Goal: Task Accomplishment & Management: Use online tool/utility

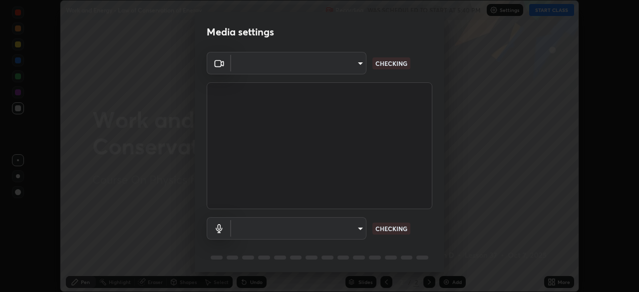
scroll to position [35, 0]
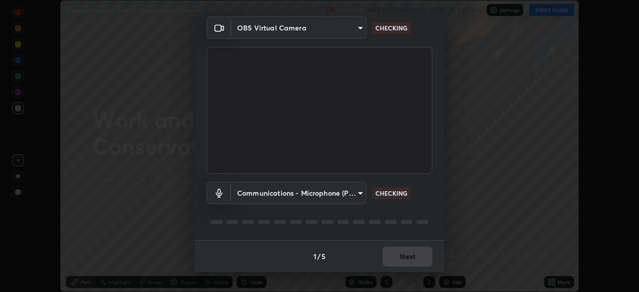
type input "5204e49b19dfb47b934bd0def1c8e1a00b2014265d57ee16b47da032bff83a8c"
type input "communications"
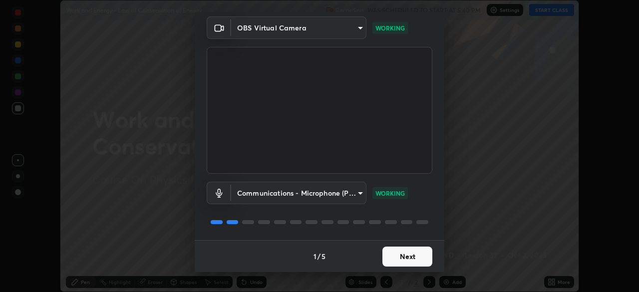
click at [407, 255] on button "Next" at bounding box center [407, 257] width 50 height 20
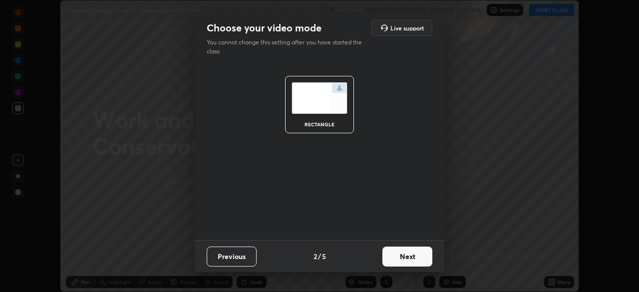
click at [408, 255] on button "Next" at bounding box center [407, 257] width 50 height 20
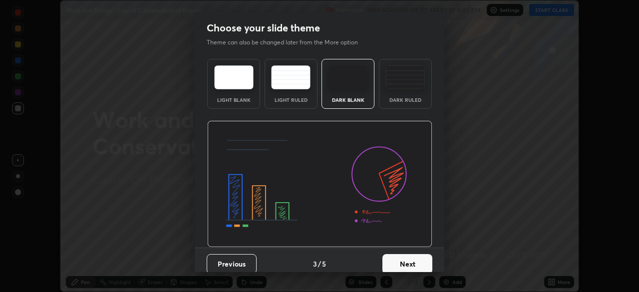
click at [410, 259] on button "Next" at bounding box center [407, 264] width 50 height 20
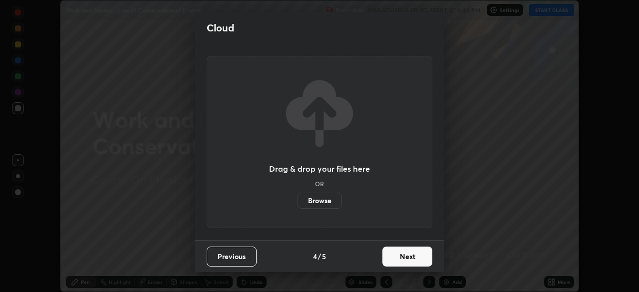
click at [403, 256] on button "Next" at bounding box center [407, 257] width 50 height 20
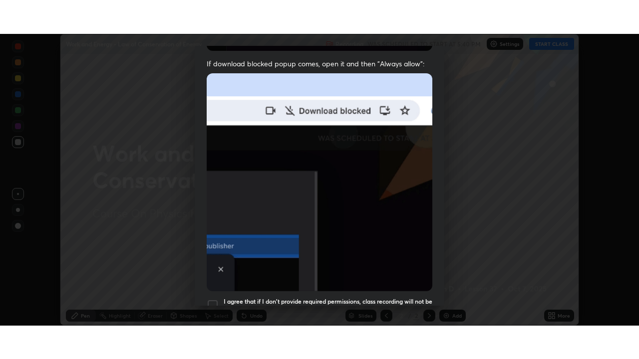
scroll to position [239, 0]
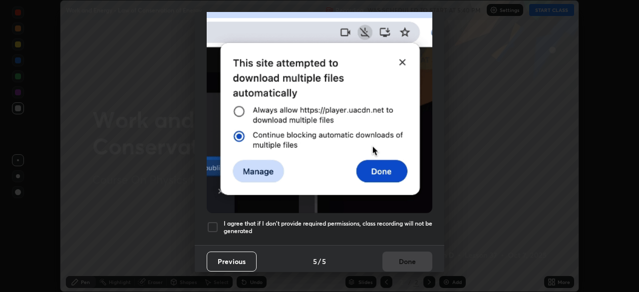
click at [214, 221] on div at bounding box center [213, 227] width 12 height 12
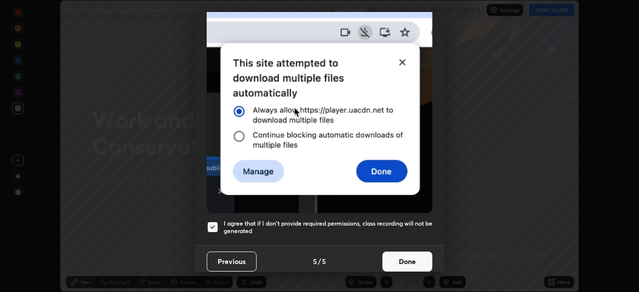
click at [409, 254] on button "Done" at bounding box center [407, 262] width 50 height 20
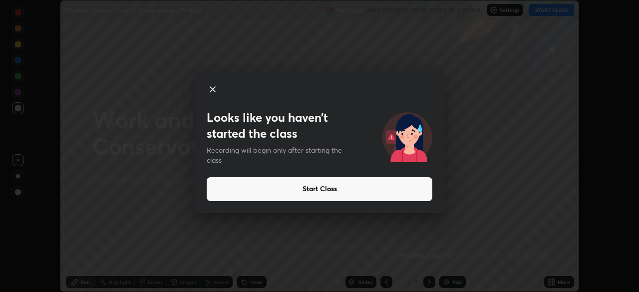
click at [212, 88] on icon at bounding box center [213, 89] width 12 height 12
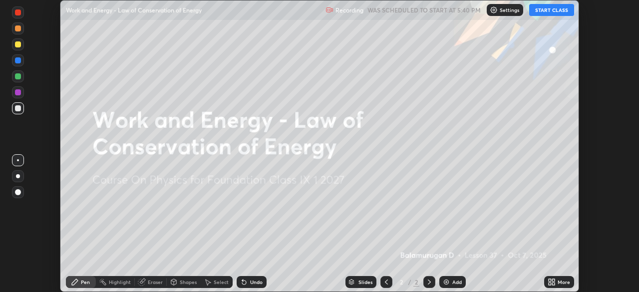
click at [560, 280] on div "More" at bounding box center [564, 282] width 12 height 5
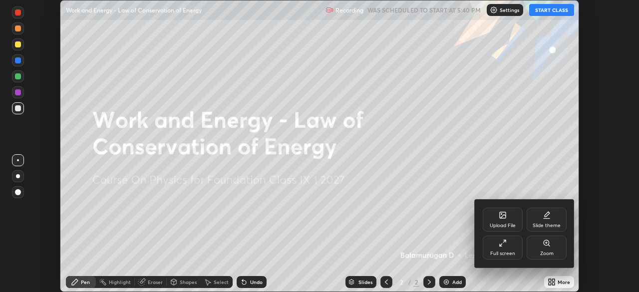
click at [505, 247] on div "Full screen" at bounding box center [503, 248] width 40 height 24
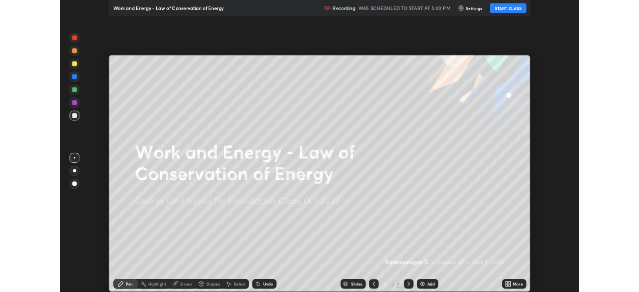
scroll to position [359, 639]
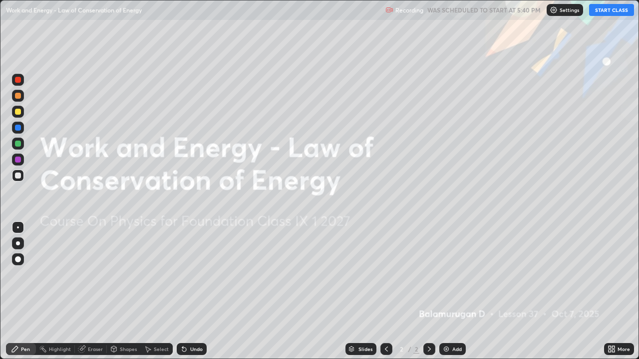
click at [610, 10] on button "START CLASS" at bounding box center [611, 10] width 45 height 12
click at [621, 292] on div "More" at bounding box center [624, 349] width 12 height 5
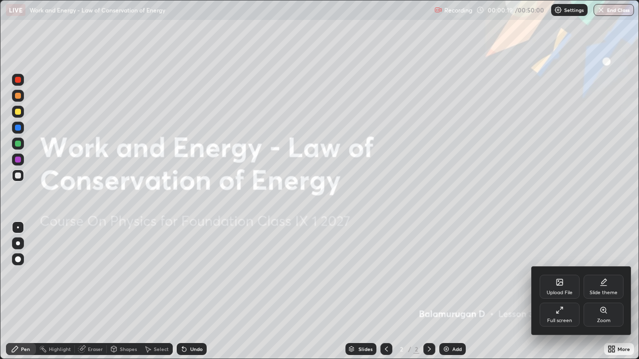
click at [564, 292] on div "Full screen" at bounding box center [560, 315] width 40 height 24
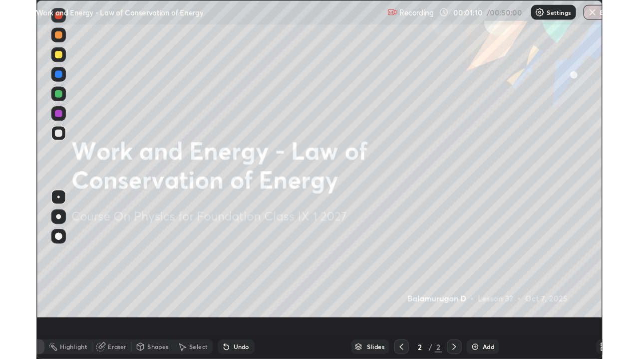
scroll to position [292, 639]
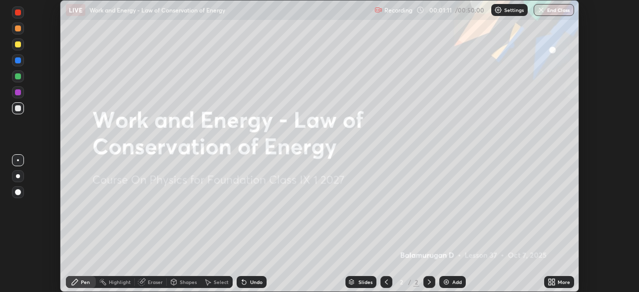
click at [558, 281] on div "More" at bounding box center [564, 282] width 12 height 5
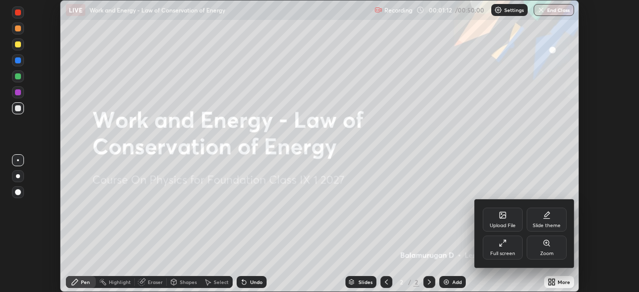
click at [511, 219] on div "Upload File" at bounding box center [503, 220] width 40 height 24
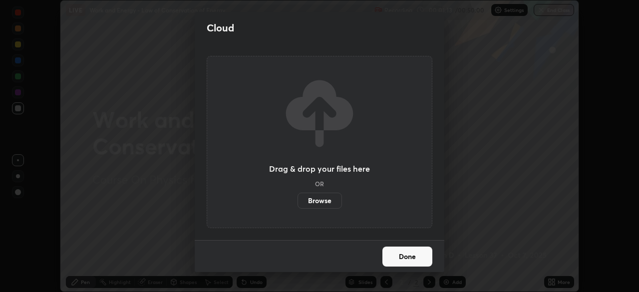
click at [324, 204] on label "Browse" at bounding box center [320, 201] width 44 height 16
click at [298, 204] on input "Browse" at bounding box center [298, 201] width 0 height 16
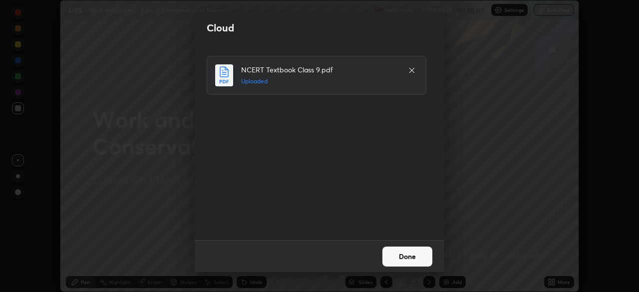
click at [422, 261] on button "Done" at bounding box center [407, 257] width 50 height 20
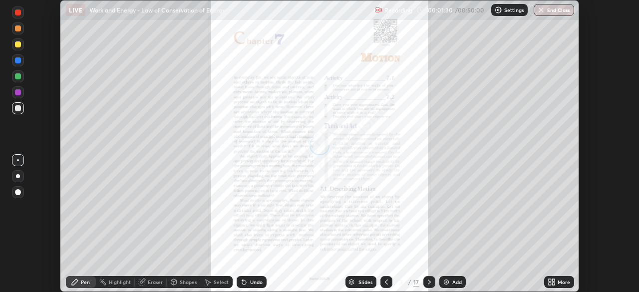
click at [430, 281] on icon at bounding box center [429, 282] width 8 height 8
click at [385, 282] on icon at bounding box center [386, 282] width 8 height 8
click at [429, 280] on icon at bounding box center [429, 282] width 8 height 8
click at [385, 279] on icon at bounding box center [386, 282] width 8 height 8
click at [559, 281] on div "More" at bounding box center [564, 282] width 12 height 5
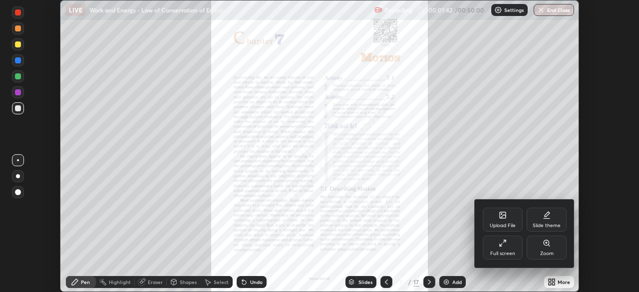
click at [508, 220] on div "Upload File" at bounding box center [503, 220] width 40 height 24
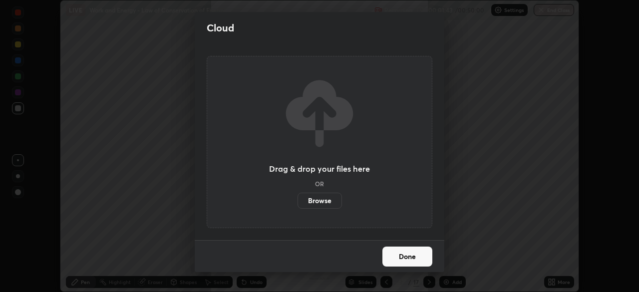
click at [328, 201] on label "Browse" at bounding box center [320, 201] width 44 height 16
click at [298, 201] on input "Browse" at bounding box center [298, 201] width 0 height 16
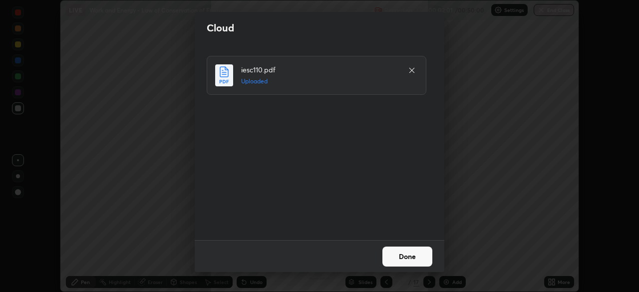
click at [424, 257] on button "Done" at bounding box center [407, 257] width 50 height 20
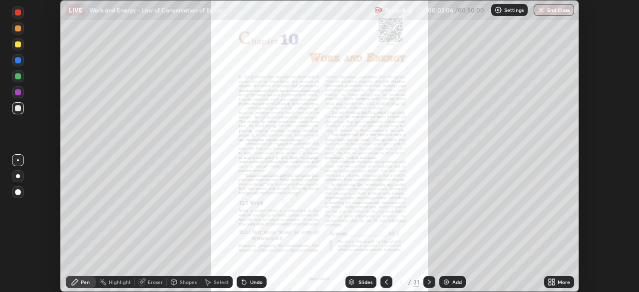
click at [428, 278] on icon at bounding box center [429, 282] width 8 height 8
click at [425, 278] on div at bounding box center [429, 282] width 12 height 12
click at [428, 282] on icon at bounding box center [429, 282] width 8 height 8
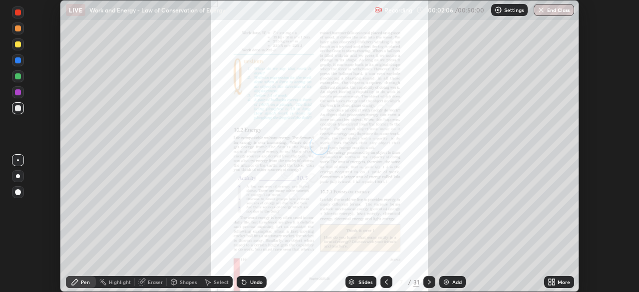
click at [424, 278] on div at bounding box center [429, 282] width 12 height 12
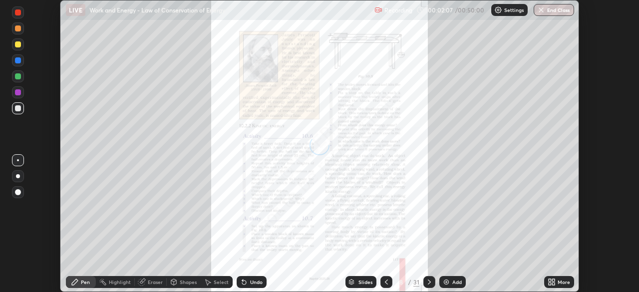
click at [424, 278] on div at bounding box center [429, 282] width 12 height 12
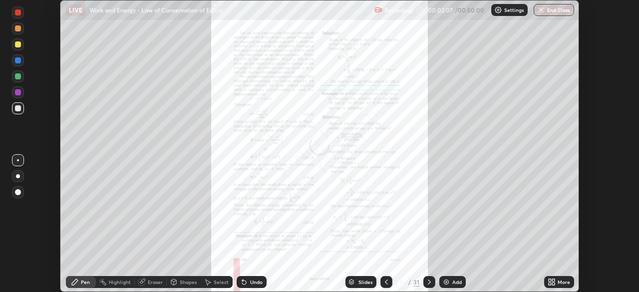
click at [426, 275] on div at bounding box center [429, 282] width 12 height 20
click at [428, 282] on icon at bounding box center [429, 282] width 8 height 8
click at [427, 281] on icon at bounding box center [429, 282] width 8 height 8
click at [428, 280] on icon at bounding box center [429, 282] width 3 height 5
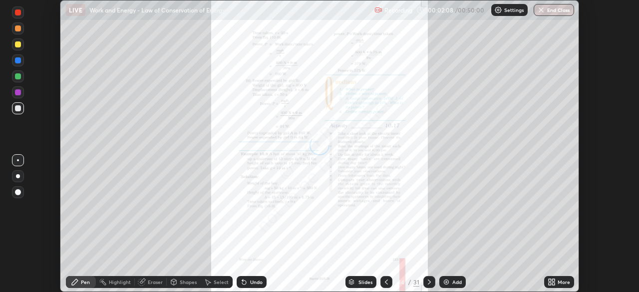
click at [428, 280] on icon at bounding box center [429, 282] width 3 height 5
click at [386, 279] on icon at bounding box center [386, 282] width 8 height 8
click at [427, 277] on div at bounding box center [429, 282] width 12 height 12
click at [428, 281] on icon at bounding box center [429, 282] width 3 height 5
click at [428, 284] on icon at bounding box center [429, 282] width 3 height 5
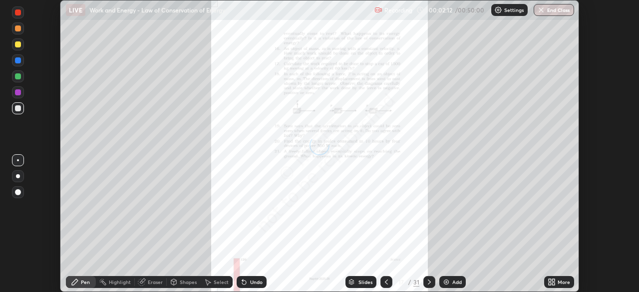
click at [428, 282] on icon at bounding box center [429, 282] width 8 height 8
click at [423, 282] on div at bounding box center [429, 282] width 12 height 12
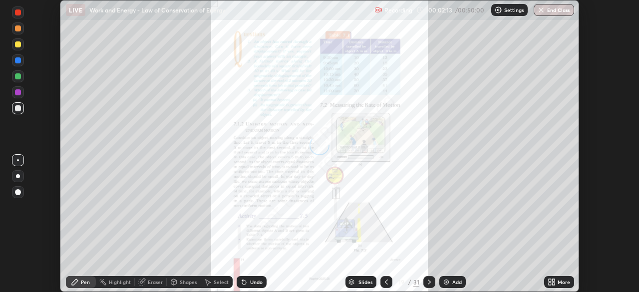
click at [425, 277] on div at bounding box center [429, 282] width 12 height 12
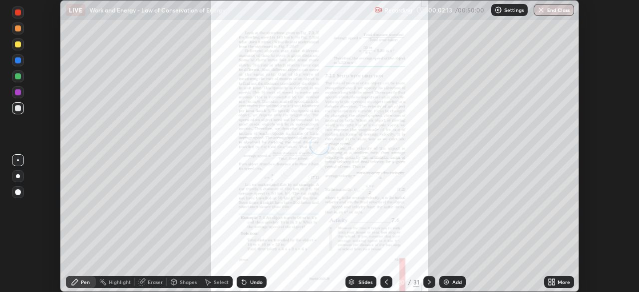
click at [428, 282] on icon at bounding box center [429, 282] width 8 height 8
click at [423, 281] on div at bounding box center [429, 282] width 12 height 12
click at [423, 279] on div at bounding box center [429, 282] width 12 height 12
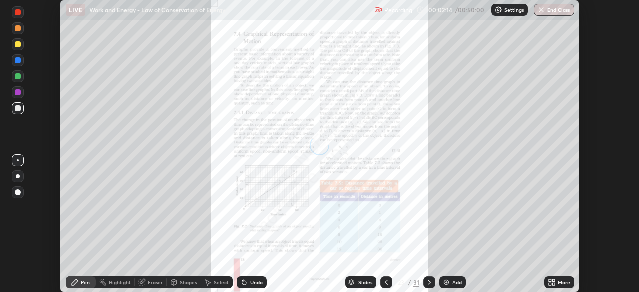
click at [428, 282] on icon at bounding box center [429, 282] width 8 height 8
click at [428, 280] on icon at bounding box center [429, 282] width 3 height 5
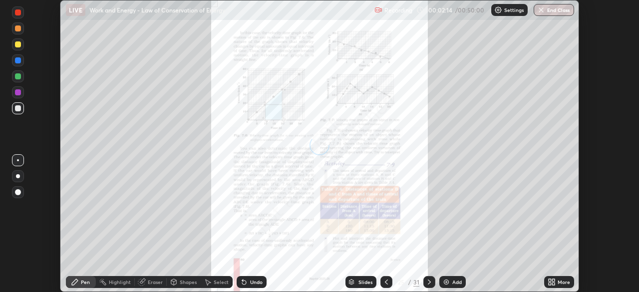
click at [428, 277] on div at bounding box center [429, 282] width 12 height 12
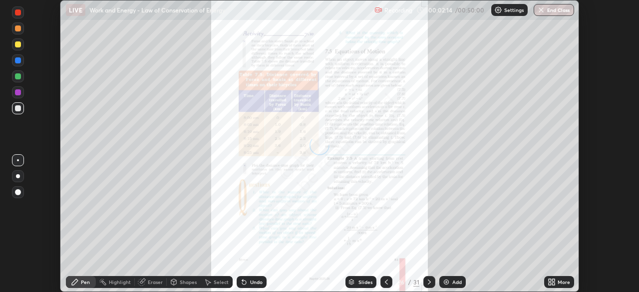
click at [428, 279] on icon at bounding box center [429, 282] width 8 height 8
click at [428, 281] on icon at bounding box center [429, 282] width 8 height 8
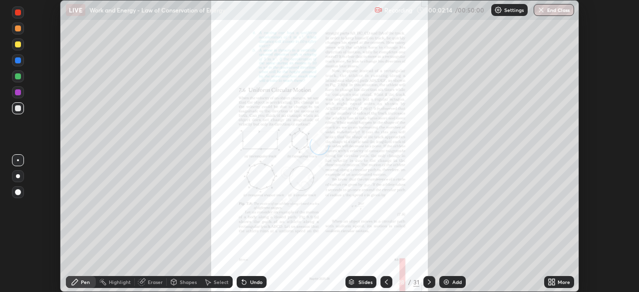
click at [427, 283] on icon at bounding box center [429, 282] width 8 height 8
click at [427, 286] on div at bounding box center [429, 282] width 12 height 12
click at [428, 282] on icon at bounding box center [429, 282] width 8 height 8
click at [454, 280] on div "Add" at bounding box center [456, 282] width 9 height 5
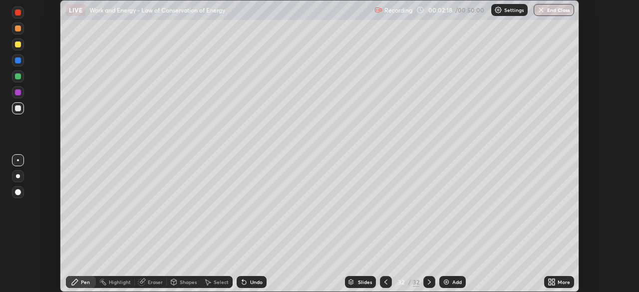
click at [563, 283] on div "More" at bounding box center [564, 282] width 12 height 5
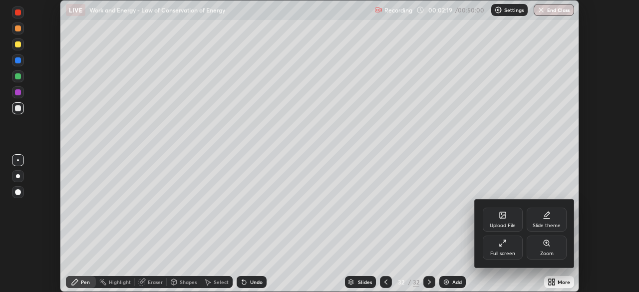
click at [508, 245] on div "Full screen" at bounding box center [503, 248] width 40 height 24
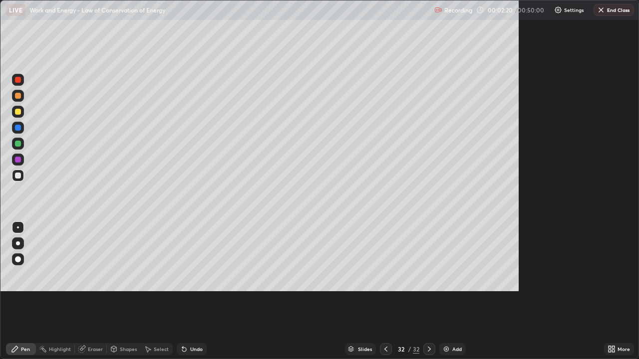
scroll to position [359, 639]
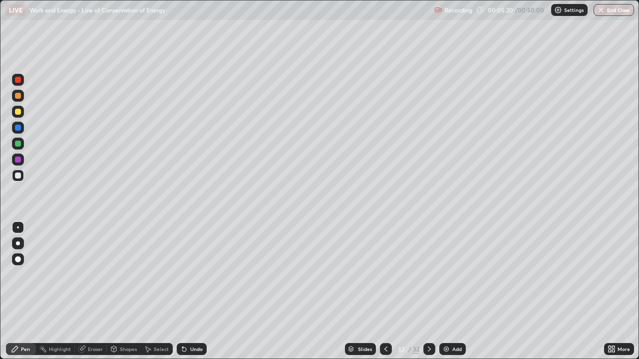
click at [18, 244] on div at bounding box center [18, 244] width 4 height 4
click at [18, 112] on div at bounding box center [18, 112] width 6 height 6
click at [190, 292] on div "Undo" at bounding box center [196, 349] width 12 height 5
click at [187, 292] on div "Undo" at bounding box center [192, 349] width 30 height 12
click at [17, 144] on div at bounding box center [18, 144] width 6 height 6
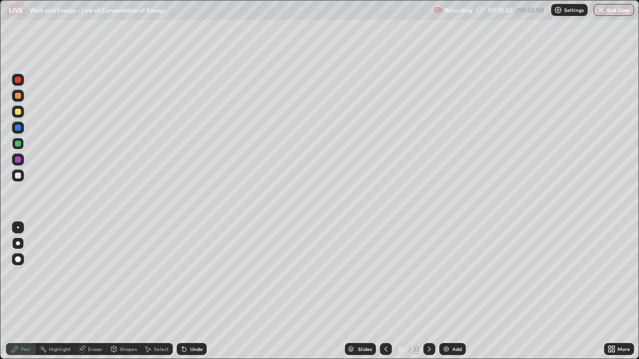
click at [196, 292] on div "Undo" at bounding box center [196, 349] width 12 height 5
click at [194, 292] on div "Undo" at bounding box center [192, 349] width 30 height 12
click at [195, 292] on div "Undo" at bounding box center [196, 349] width 12 height 5
click at [197, 292] on div "Undo" at bounding box center [196, 349] width 12 height 5
click at [195, 292] on div "Undo" at bounding box center [192, 349] width 30 height 12
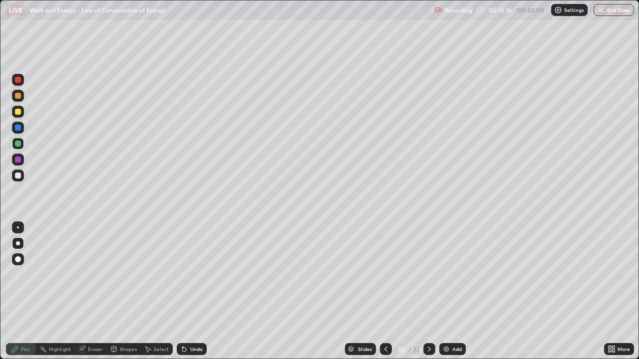
click at [16, 177] on div at bounding box center [18, 176] width 6 height 6
click at [386, 292] on icon at bounding box center [386, 349] width 8 height 8
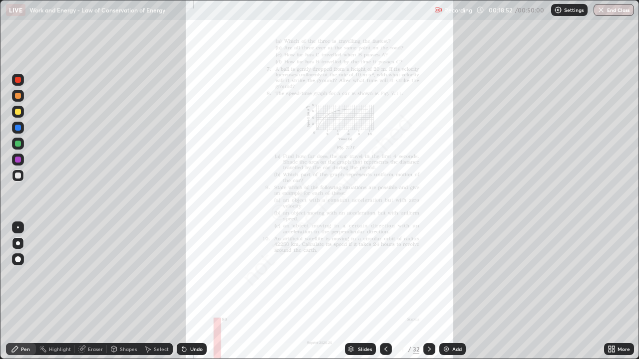
click at [385, 292] on icon at bounding box center [386, 349] width 8 height 8
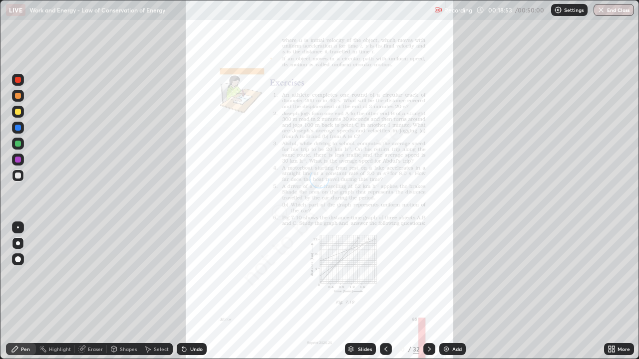
click at [386, 292] on icon at bounding box center [385, 349] width 3 height 5
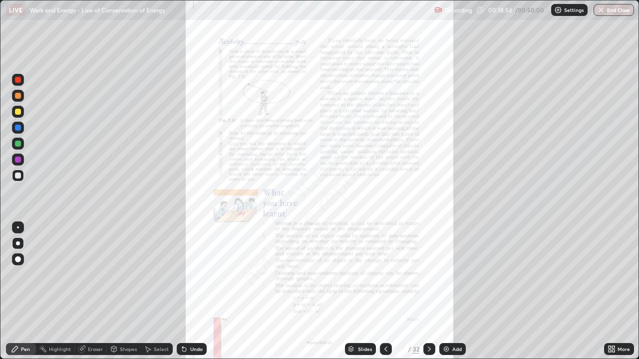
click at [384, 292] on icon at bounding box center [385, 349] width 3 height 5
click at [385, 292] on icon at bounding box center [386, 349] width 8 height 8
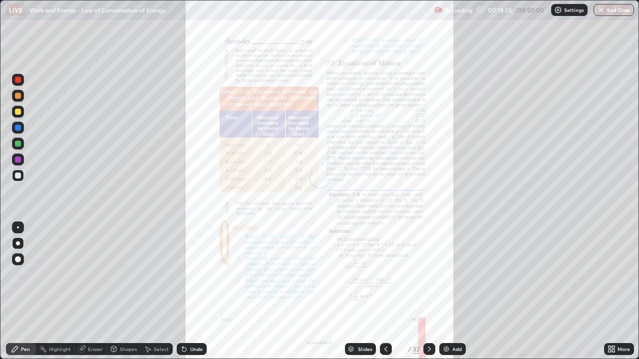
click at [385, 292] on icon at bounding box center [386, 349] width 8 height 8
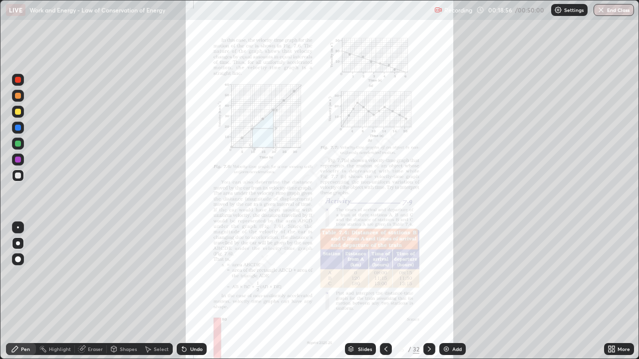
click at [384, 292] on icon at bounding box center [386, 349] width 8 height 8
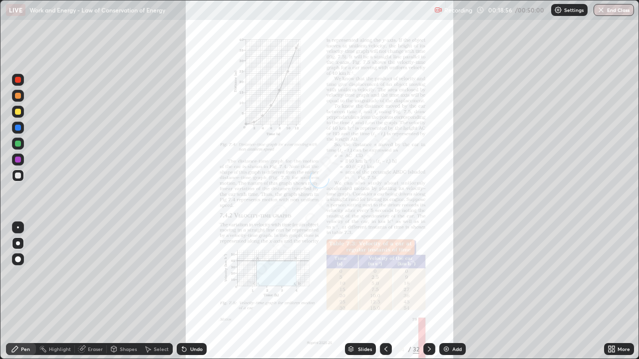
click at [384, 292] on icon at bounding box center [386, 349] width 8 height 8
click at [385, 292] on icon at bounding box center [386, 349] width 8 height 8
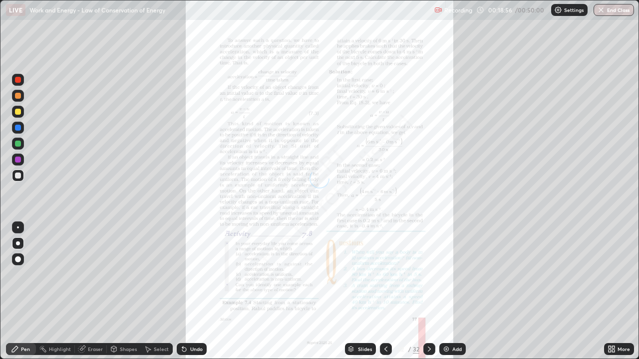
click at [385, 292] on icon at bounding box center [386, 349] width 8 height 8
click at [388, 292] on div at bounding box center [386, 349] width 12 height 12
click at [385, 292] on icon at bounding box center [386, 349] width 8 height 8
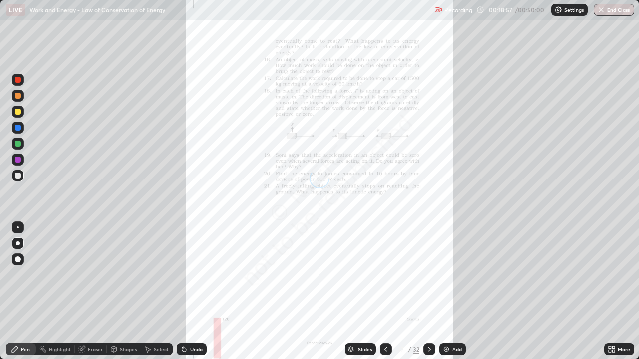
click at [386, 292] on icon at bounding box center [386, 349] width 8 height 8
click at [384, 292] on icon at bounding box center [386, 349] width 8 height 8
click at [385, 292] on div at bounding box center [386, 349] width 12 height 12
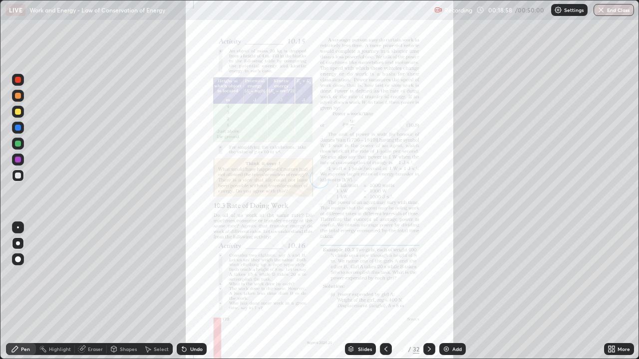
click at [385, 292] on div at bounding box center [386, 349] width 12 height 12
click at [385, 292] on icon at bounding box center [386, 349] width 8 height 8
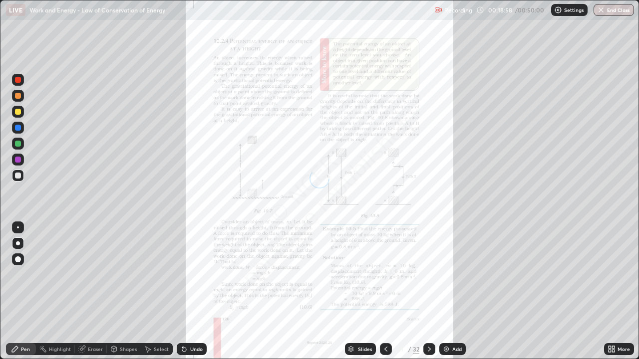
click at [385, 292] on icon at bounding box center [386, 349] width 8 height 8
click at [389, 292] on div at bounding box center [386, 349] width 12 height 12
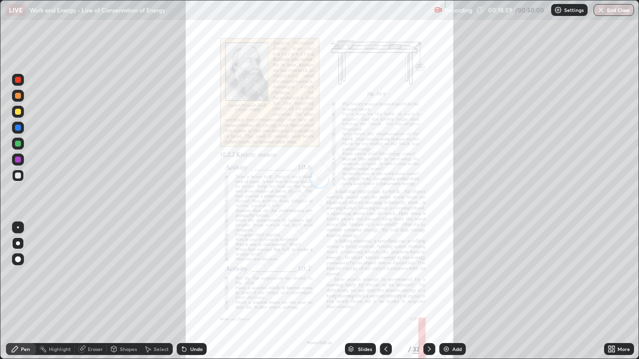
click at [399, 292] on div "8" at bounding box center [401, 349] width 10 height 6
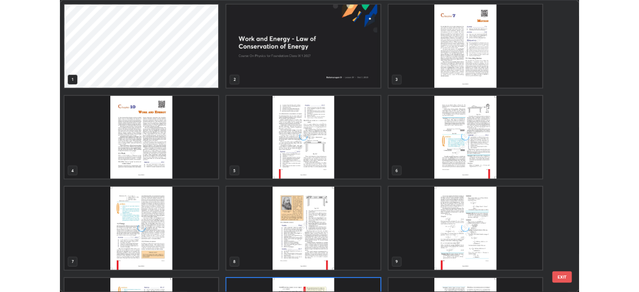
scroll to position [90, 0]
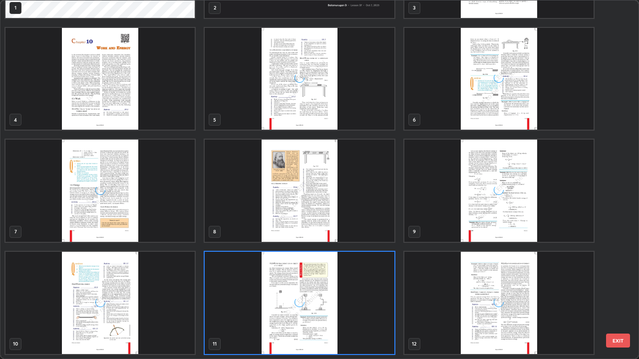
click at [384, 292] on div "grid" at bounding box center [299, 303] width 189 height 102
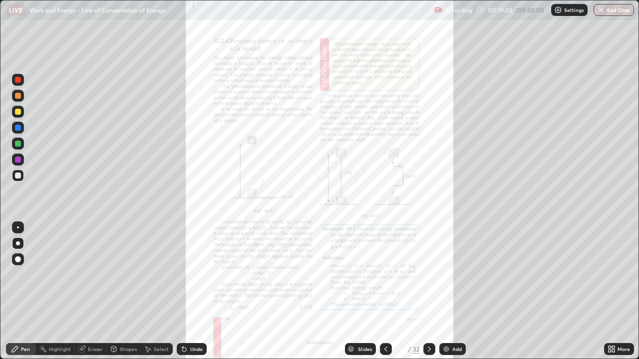
click at [428, 292] on icon at bounding box center [429, 349] width 8 height 8
click at [428, 292] on div at bounding box center [429, 349] width 12 height 20
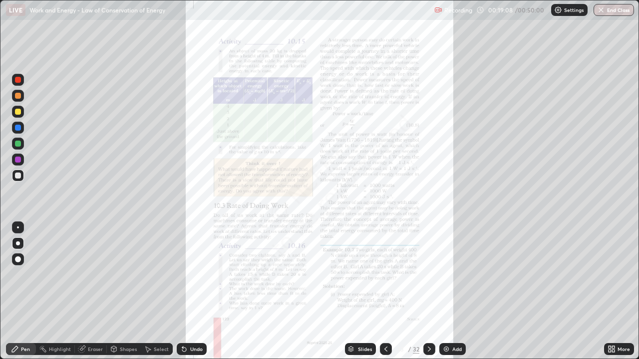
click at [613, 292] on icon at bounding box center [613, 347] width 2 height 2
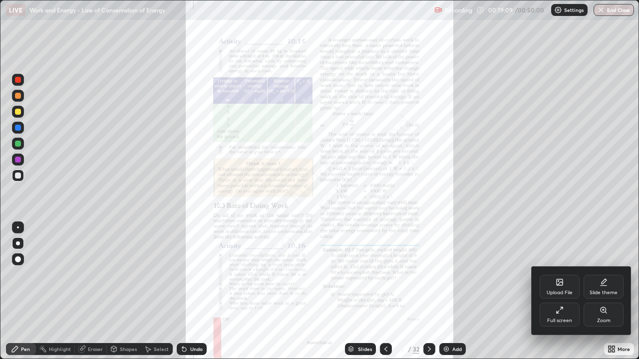
click at [605, 292] on icon at bounding box center [605, 312] width 1 height 1
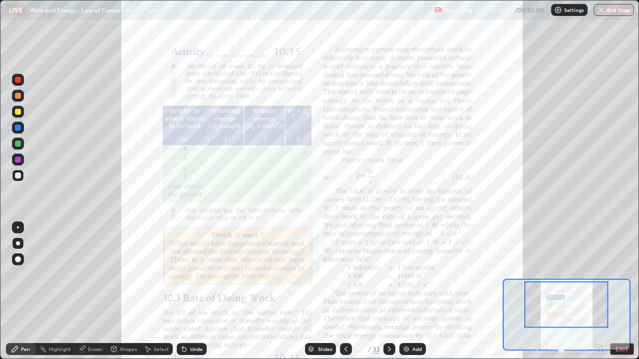
click at [599, 292] on icon at bounding box center [599, 348] width 2 height 0
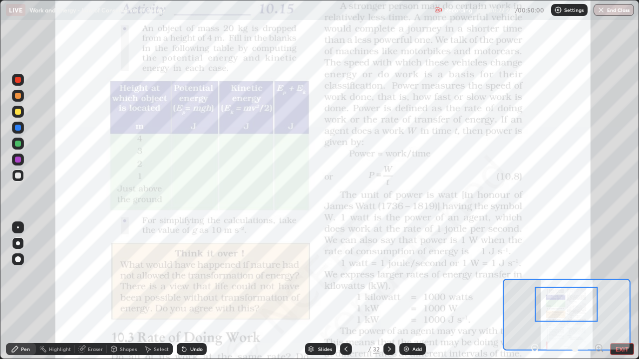
click at [415, 292] on div "Add" at bounding box center [416, 349] width 9 height 5
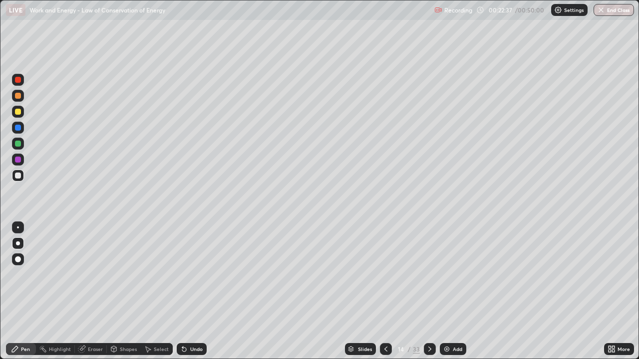
click at [385, 292] on icon at bounding box center [386, 349] width 8 height 8
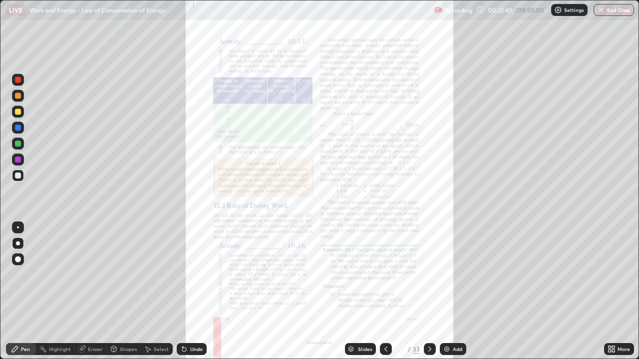
click at [428, 292] on icon at bounding box center [430, 349] width 8 height 8
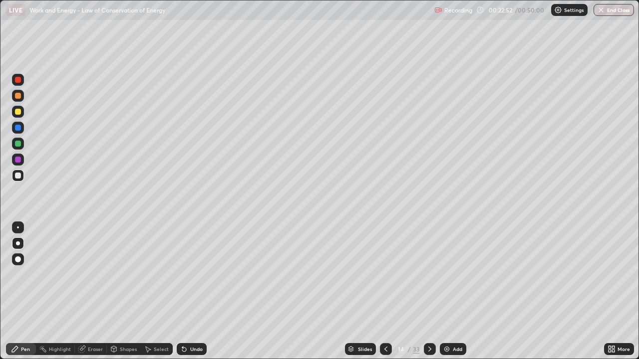
click at [385, 292] on icon at bounding box center [386, 349] width 8 height 8
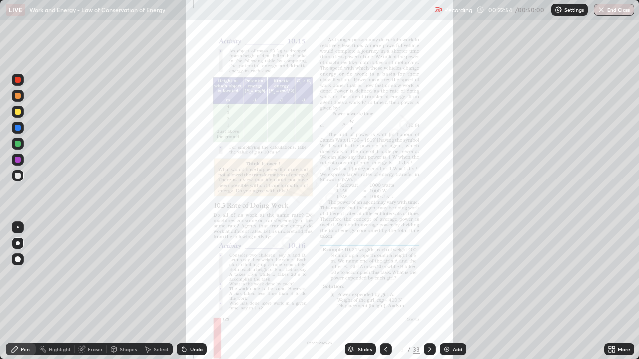
click at [428, 292] on icon at bounding box center [430, 349] width 8 height 8
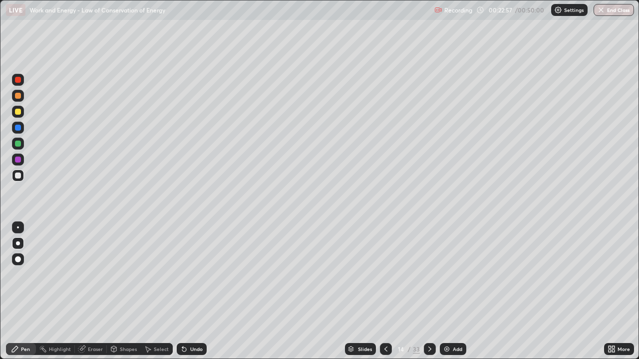
click at [14, 110] on div at bounding box center [18, 112] width 12 height 12
click at [194, 292] on div "Undo" at bounding box center [192, 349] width 30 height 12
click at [197, 292] on div "Undo" at bounding box center [196, 349] width 12 height 5
click at [196, 292] on div "Undo" at bounding box center [196, 349] width 12 height 5
click at [184, 292] on div "Undo" at bounding box center [192, 349] width 30 height 12
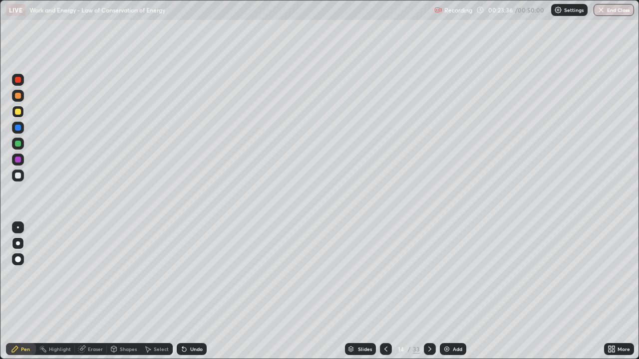
click at [383, 292] on icon at bounding box center [386, 349] width 8 height 8
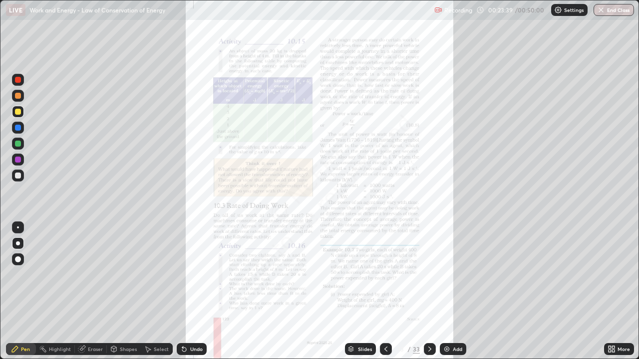
click at [428, 292] on icon at bounding box center [430, 349] width 8 height 8
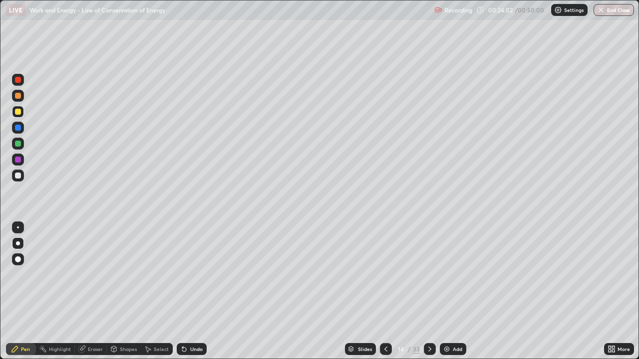
click at [195, 292] on div "Undo" at bounding box center [192, 349] width 30 height 12
click at [17, 143] on div at bounding box center [18, 144] width 6 height 6
click at [385, 292] on icon at bounding box center [386, 349] width 8 height 8
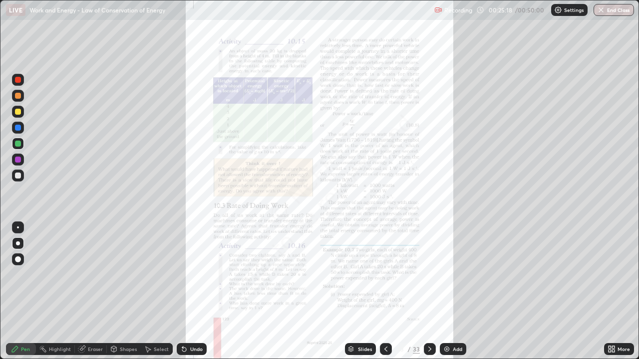
click at [17, 95] on div at bounding box center [18, 96] width 6 height 6
click at [427, 292] on icon at bounding box center [430, 349] width 8 height 8
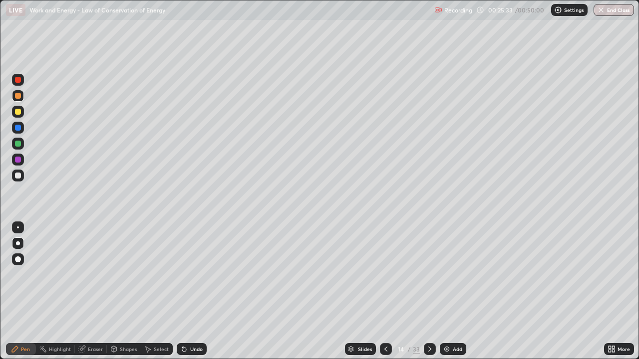
click at [17, 96] on div at bounding box center [18, 96] width 6 height 6
click at [198, 292] on div "Undo" at bounding box center [192, 349] width 30 height 12
click at [17, 125] on div at bounding box center [18, 128] width 6 height 6
click at [385, 292] on icon at bounding box center [386, 349] width 8 height 8
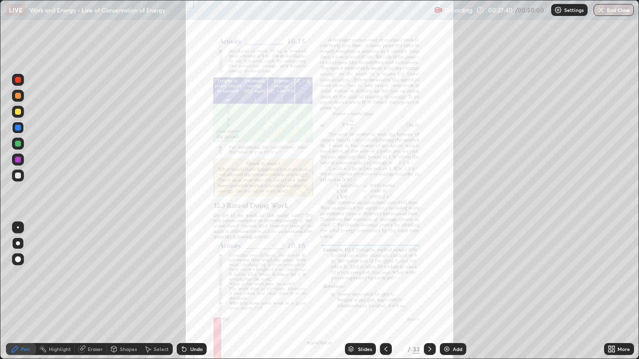
click at [617, 292] on div "More" at bounding box center [619, 349] width 30 height 12
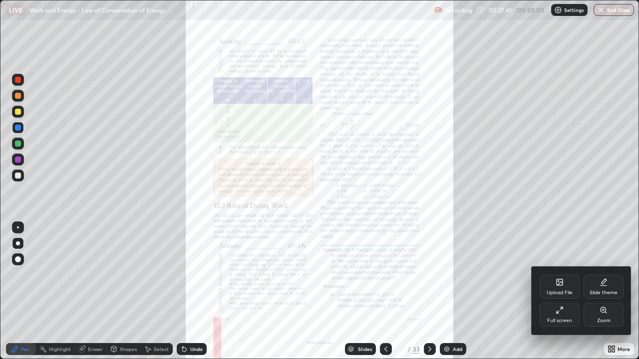
click at [602, 292] on div "Zoom" at bounding box center [604, 315] width 40 height 24
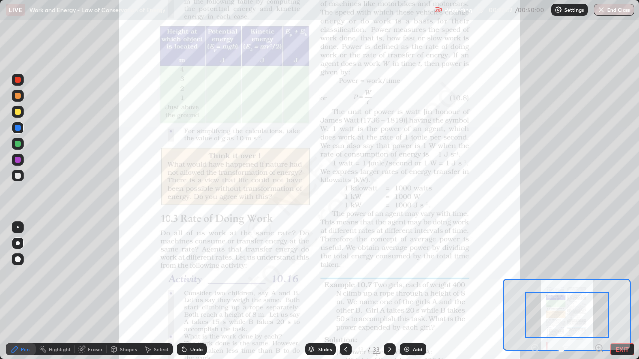
click at [599, 292] on icon at bounding box center [599, 348] width 2 height 0
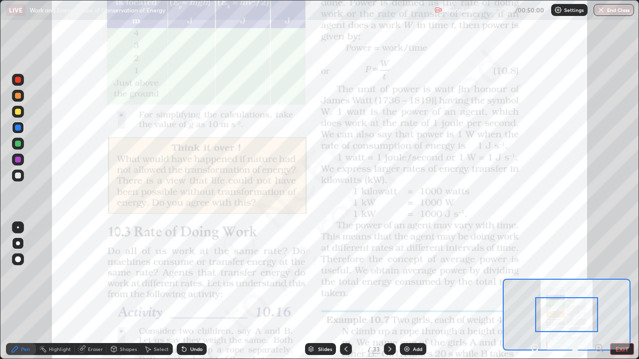
click at [21, 94] on div at bounding box center [18, 96] width 12 height 12
click at [387, 292] on icon at bounding box center [390, 349] width 8 height 8
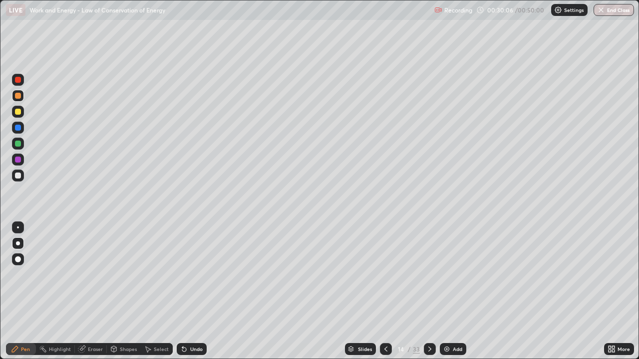
click at [428, 292] on icon at bounding box center [429, 349] width 3 height 5
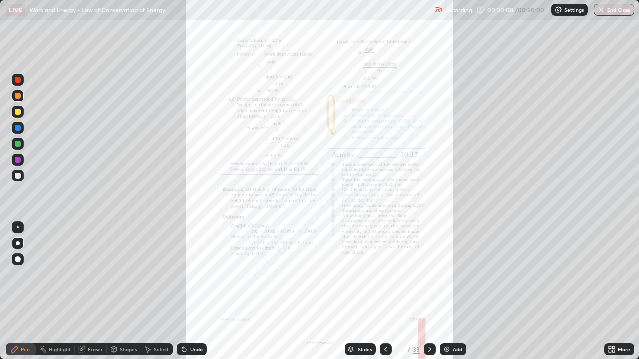
click at [385, 292] on icon at bounding box center [386, 349] width 8 height 8
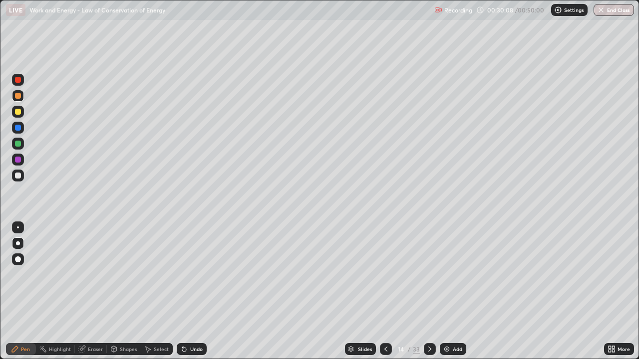
click at [453, 292] on div "Add" at bounding box center [457, 349] width 9 height 5
click at [193, 292] on div "Undo" at bounding box center [196, 349] width 12 height 5
click at [190, 292] on div "Undo" at bounding box center [196, 349] width 12 height 5
click at [15, 112] on div at bounding box center [18, 112] width 6 height 6
click at [14, 144] on div at bounding box center [18, 144] width 12 height 12
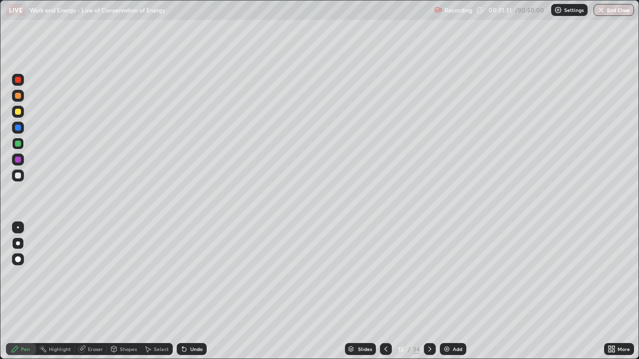
click at [17, 96] on div at bounding box center [18, 96] width 6 height 6
click at [16, 176] on div at bounding box center [18, 176] width 6 height 6
click at [18, 228] on div at bounding box center [18, 228] width 2 height 2
click at [17, 98] on div at bounding box center [18, 96] width 6 height 6
click at [18, 244] on div at bounding box center [18, 244] width 4 height 4
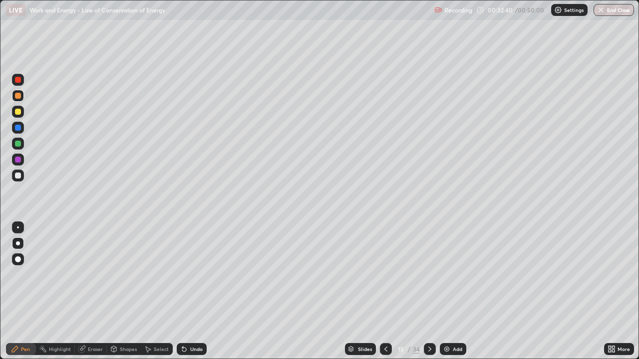
click at [20, 127] on div at bounding box center [18, 128] width 6 height 6
click at [452, 292] on div "Add" at bounding box center [453, 349] width 26 height 12
click at [17, 96] on div at bounding box center [18, 96] width 6 height 6
click at [15, 143] on div at bounding box center [18, 144] width 6 height 6
click at [19, 109] on div at bounding box center [18, 112] width 6 height 6
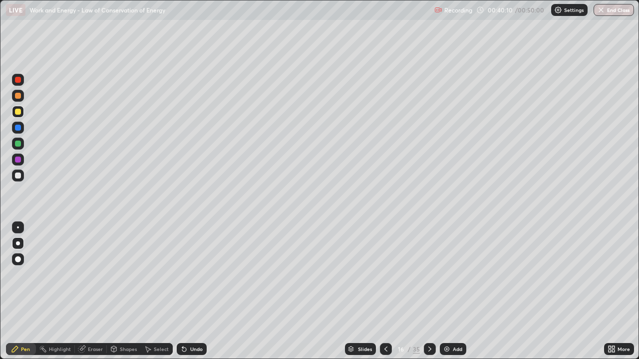
click at [19, 174] on div at bounding box center [18, 176] width 6 height 6
click at [18, 228] on div at bounding box center [18, 228] width 2 height 2
click at [17, 110] on div at bounding box center [18, 112] width 6 height 6
click at [18, 244] on div at bounding box center [18, 244] width 4 height 4
click at [17, 126] on div at bounding box center [18, 128] width 6 height 6
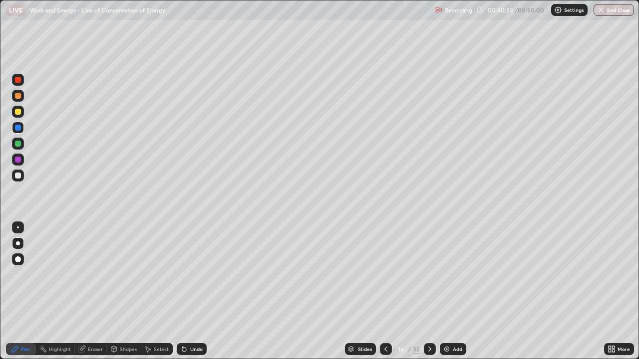
click at [197, 292] on div "Undo" at bounding box center [192, 349] width 30 height 12
click at [196, 292] on div "Undo" at bounding box center [196, 349] width 12 height 5
click at [194, 292] on div "Undo" at bounding box center [196, 349] width 12 height 5
click at [201, 292] on div "Undo" at bounding box center [196, 349] width 12 height 5
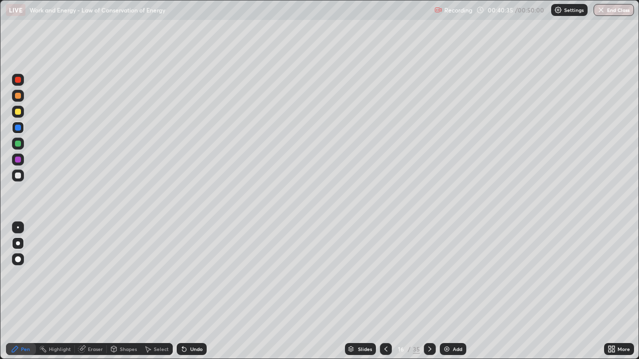
click at [204, 292] on div "Undo" at bounding box center [192, 349] width 30 height 12
click at [203, 292] on div "Undo" at bounding box center [192, 349] width 30 height 12
click at [205, 292] on div "Undo" at bounding box center [192, 349] width 30 height 12
click at [449, 292] on img at bounding box center [447, 349] width 8 height 8
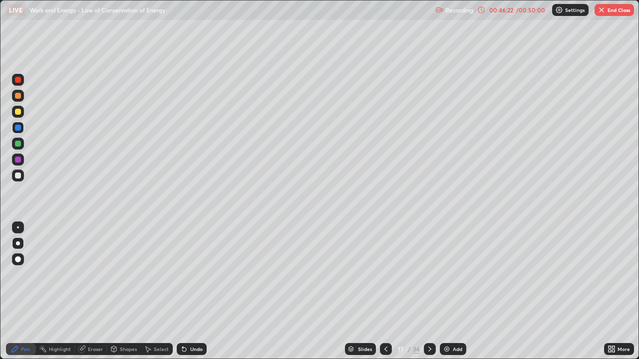
click at [19, 95] on div at bounding box center [18, 96] width 6 height 6
click at [385, 292] on icon at bounding box center [386, 349] width 8 height 8
click at [428, 292] on icon at bounding box center [430, 349] width 8 height 8
click at [91, 292] on div "Eraser" at bounding box center [95, 349] width 15 height 5
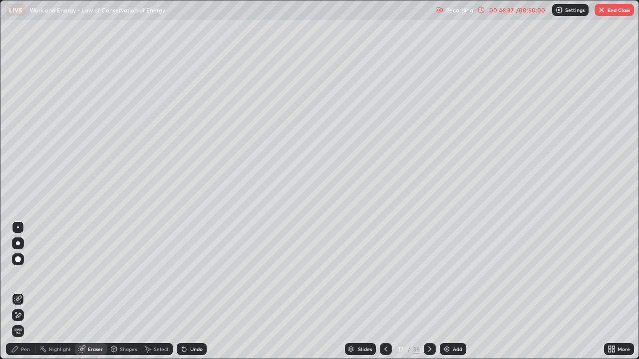
click at [17, 292] on div "Pen" at bounding box center [21, 349] width 30 height 12
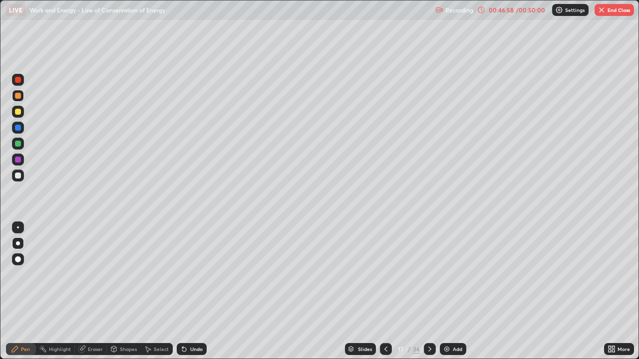
click at [194, 292] on div "Undo" at bounding box center [196, 349] width 12 height 5
click at [188, 292] on div "Undo" at bounding box center [192, 349] width 30 height 12
click at [92, 292] on div "Eraser" at bounding box center [95, 349] width 15 height 5
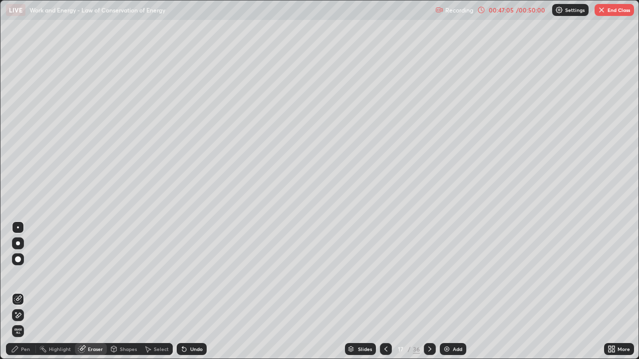
click at [25, 292] on div "Pen" at bounding box center [25, 349] width 9 height 5
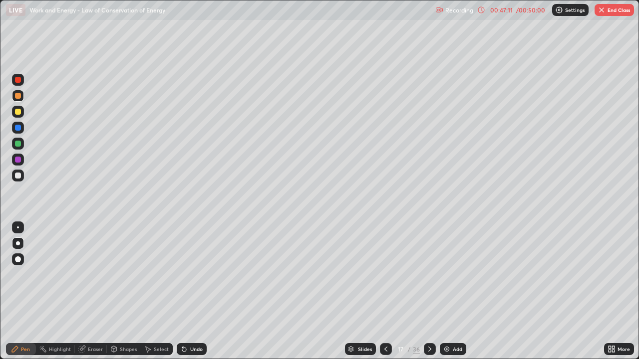
click at [194, 292] on div "Undo" at bounding box center [196, 349] width 12 height 5
click at [17, 144] on div at bounding box center [18, 144] width 6 height 6
click at [15, 110] on div at bounding box center [18, 112] width 6 height 6
click at [18, 176] on div at bounding box center [18, 176] width 6 height 6
click at [18, 228] on div at bounding box center [18, 228] width 2 height 2
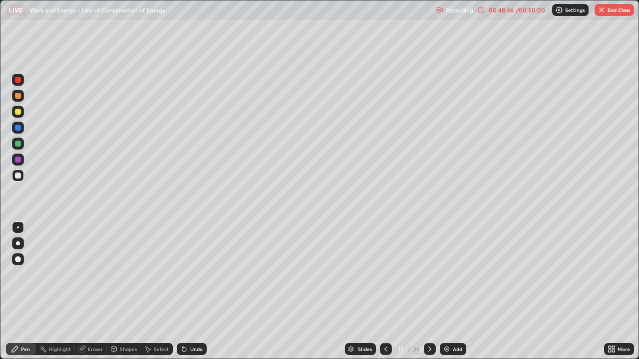
click at [15, 111] on div at bounding box center [18, 112] width 6 height 6
click at [19, 242] on div at bounding box center [18, 244] width 4 height 4
click at [16, 126] on div at bounding box center [18, 128] width 6 height 6
click at [188, 292] on div "Undo" at bounding box center [192, 349] width 30 height 12
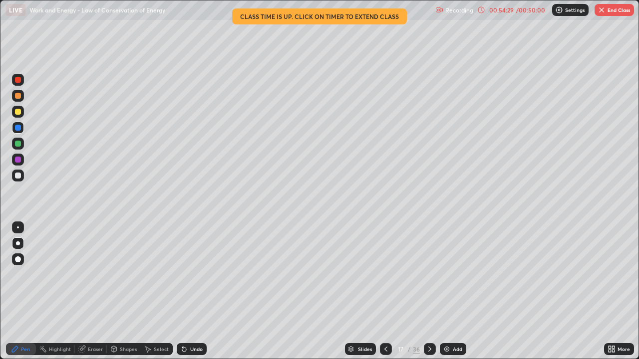
click at [620, 9] on button "End Class" at bounding box center [614, 10] width 39 height 12
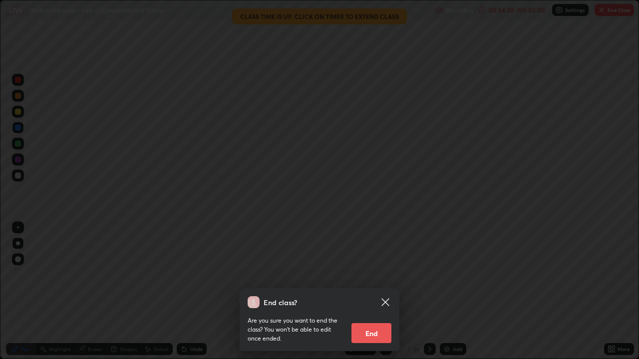
click at [381, 292] on button "End" at bounding box center [371, 334] width 40 height 20
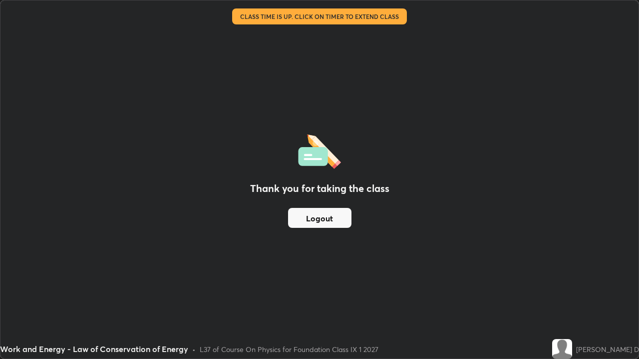
click at [528, 186] on div "Thank you for taking the class Logout" at bounding box center [319, 179] width 638 height 358
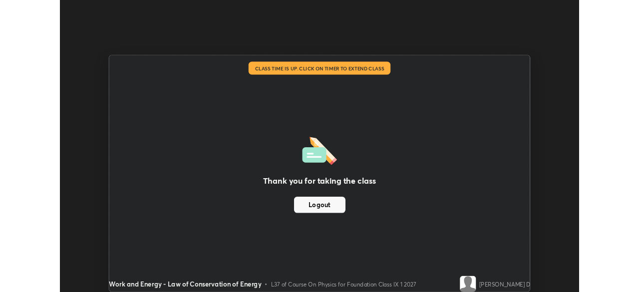
scroll to position [49634, 49287]
